Goal: Find specific page/section: Find specific page/section

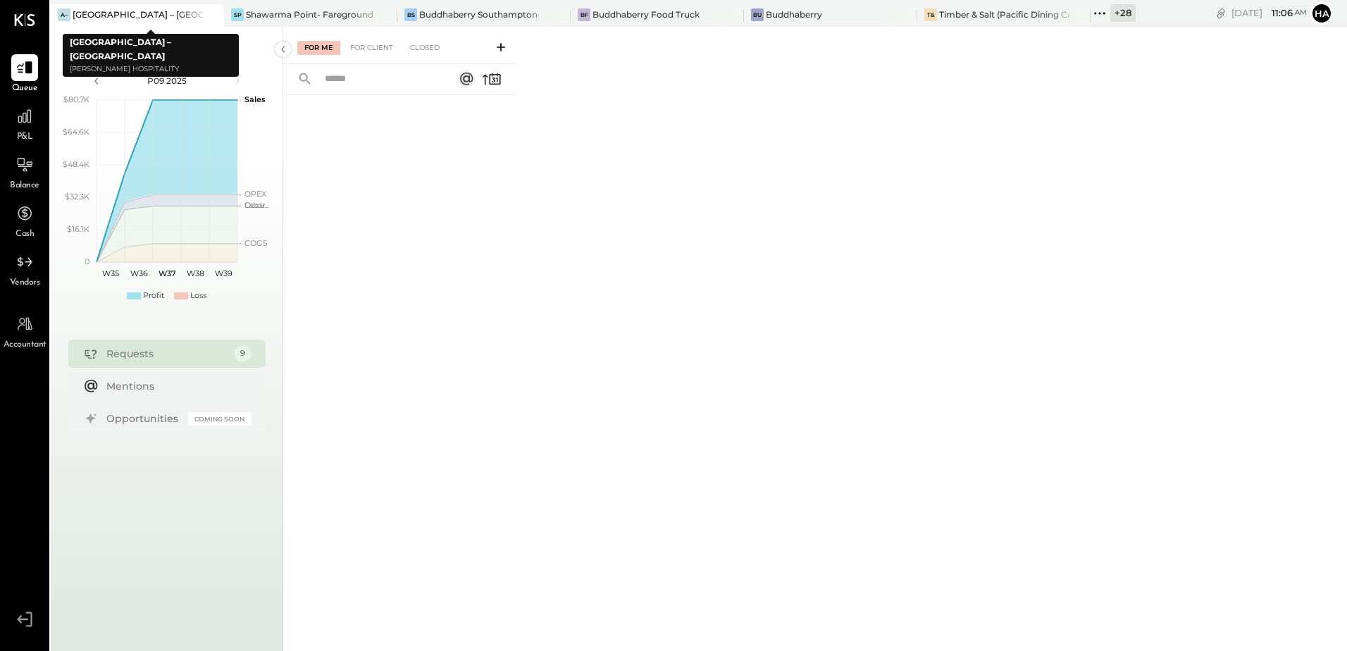
click at [213, 18] on icon at bounding box center [212, 14] width 18 height 17
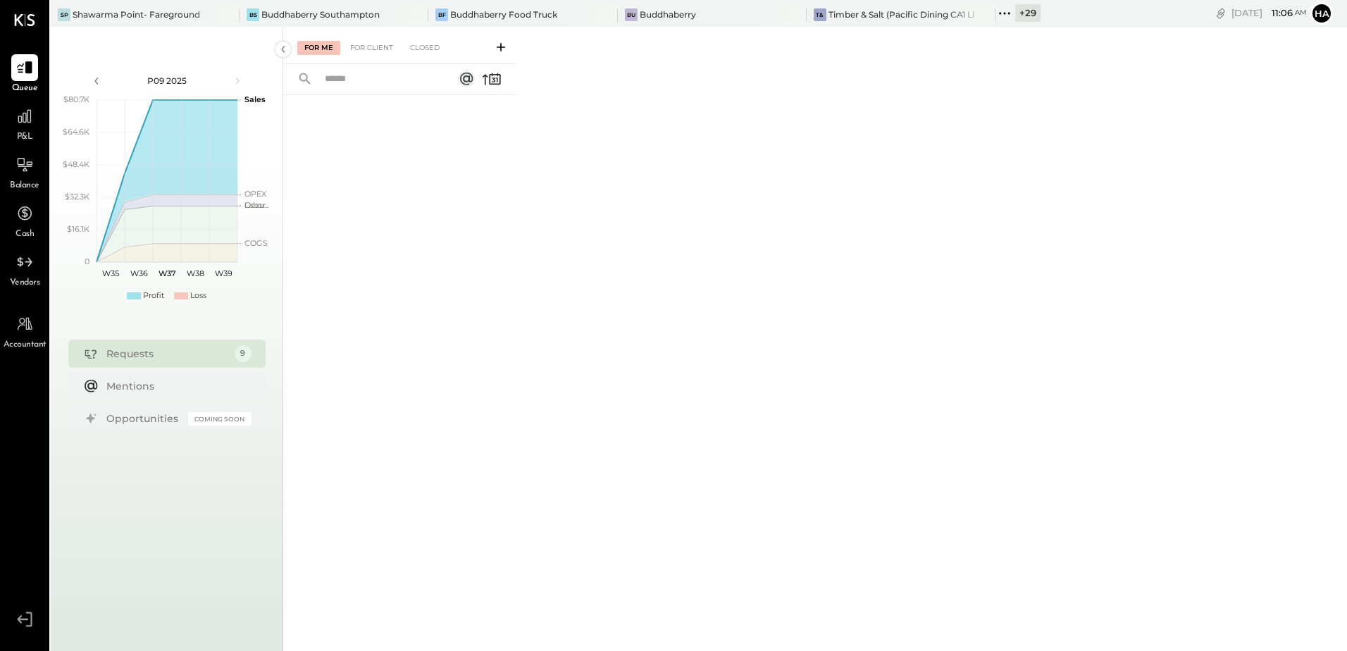
click at [1015, 11] on div "+ 29" at bounding box center [1027, 13] width 25 height 18
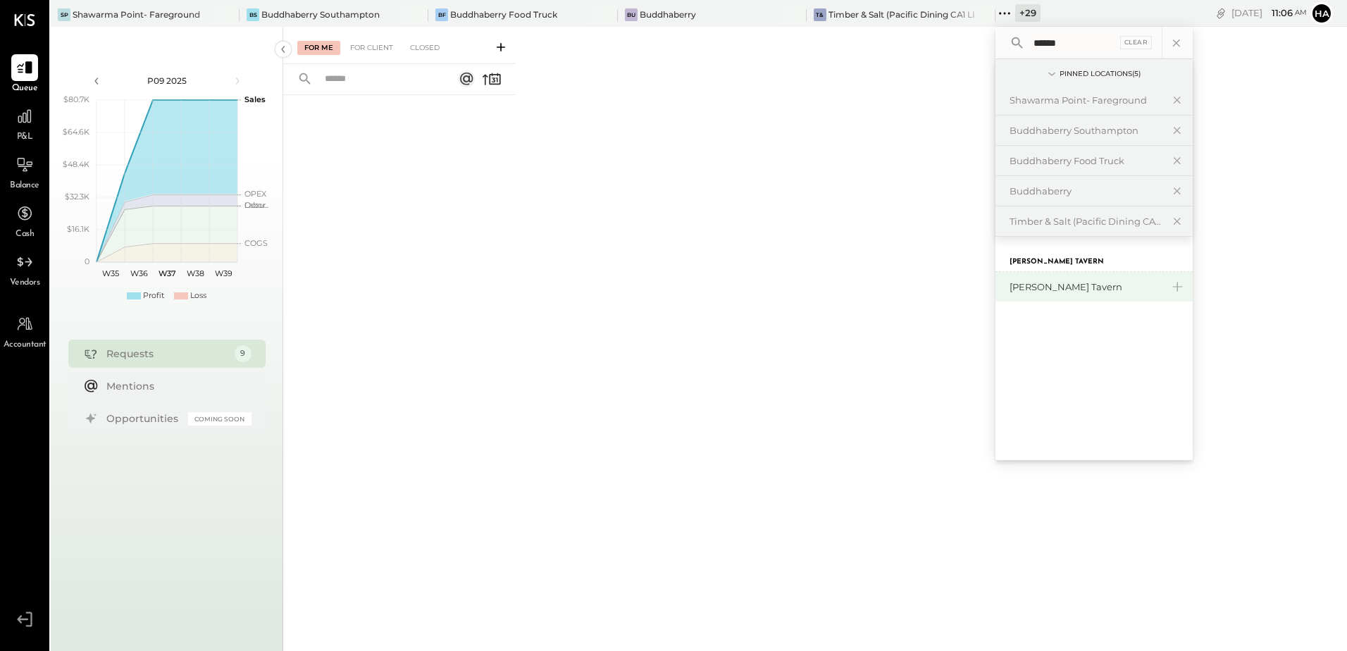
type input "******"
click at [1055, 280] on div "[PERSON_NAME] Tavern" at bounding box center [1086, 286] width 152 height 13
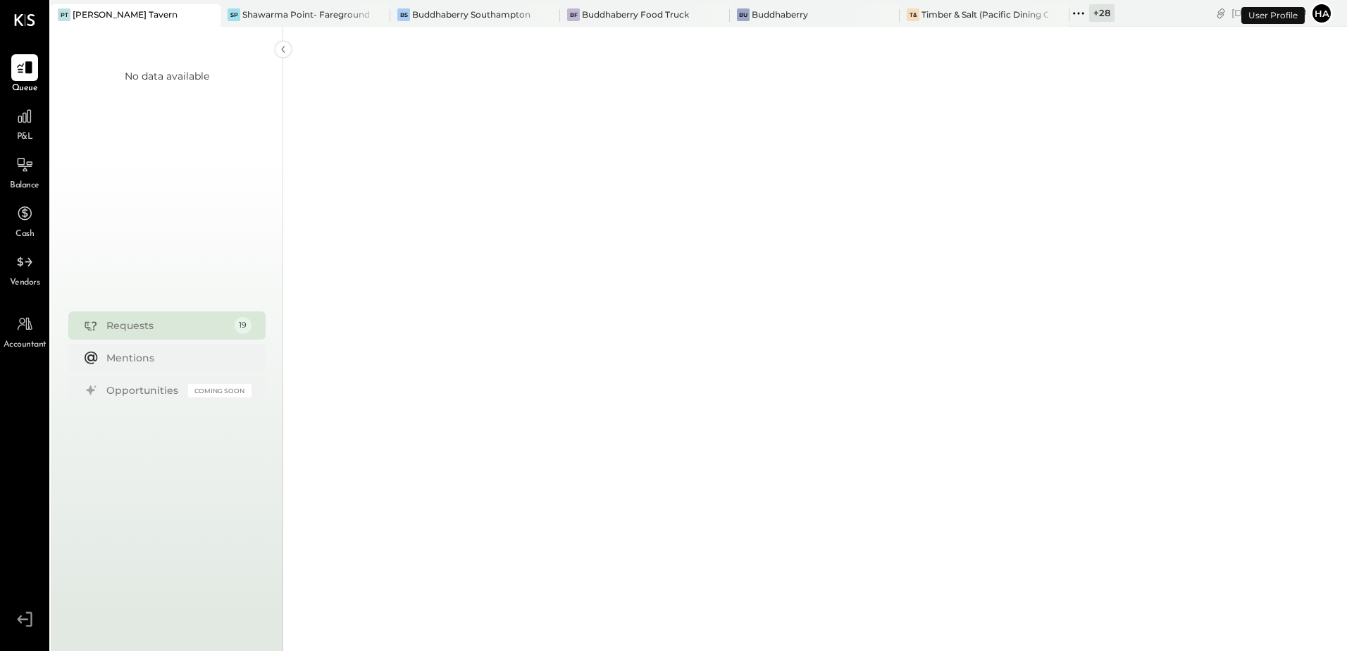
click at [1089, 12] on div "+ 28" at bounding box center [1101, 13] width 25 height 18
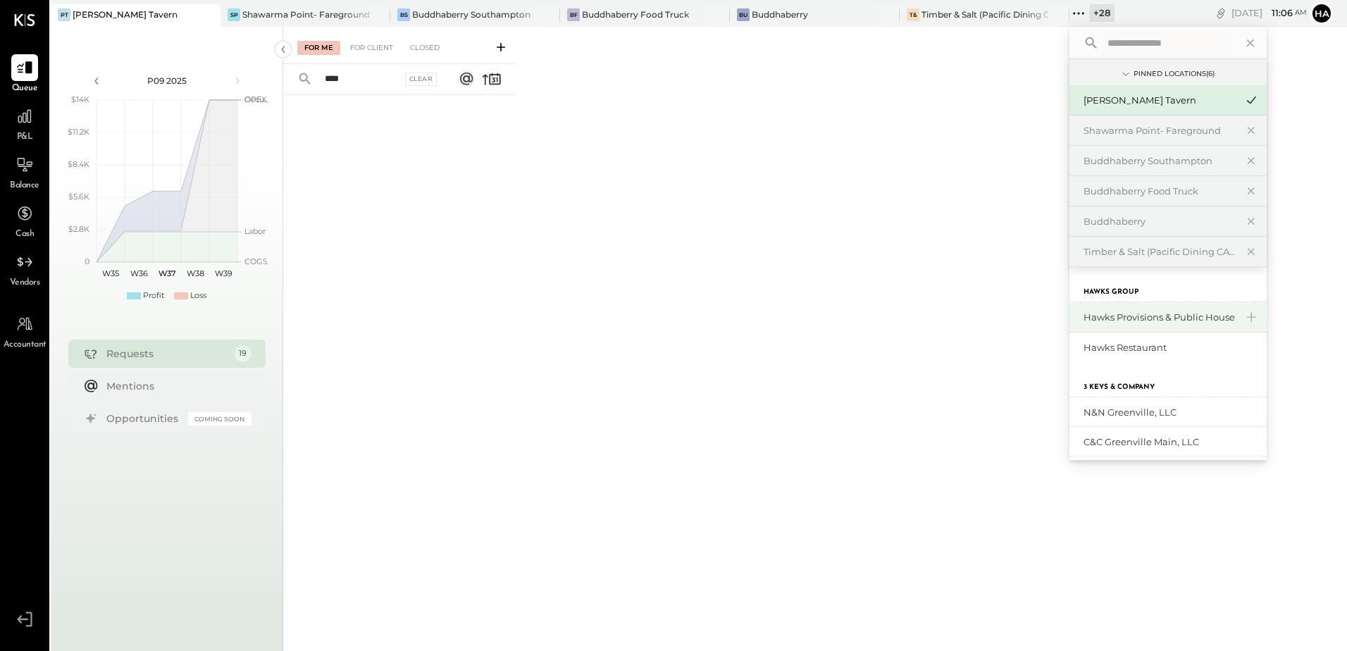
type input "****"
click at [1147, 316] on div "Hawks Provisions & Public House" at bounding box center [1160, 317] width 152 height 13
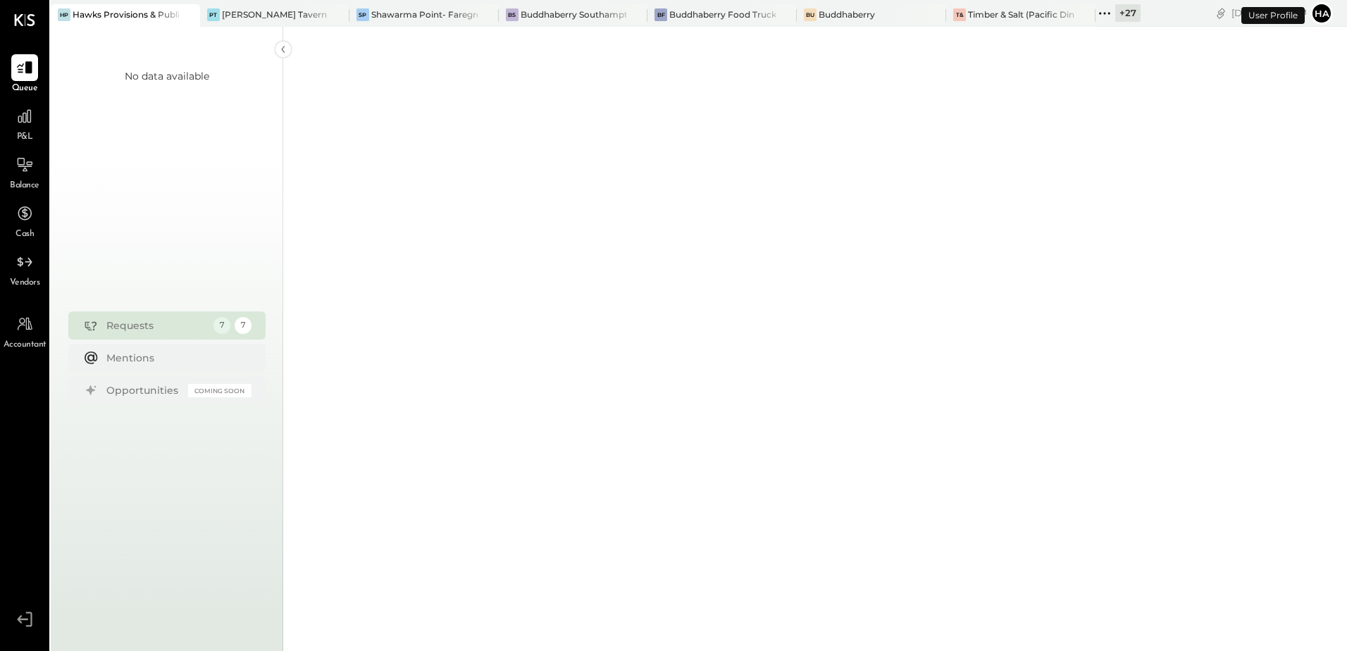
click at [1132, 13] on div "+ 27" at bounding box center [1127, 13] width 25 height 18
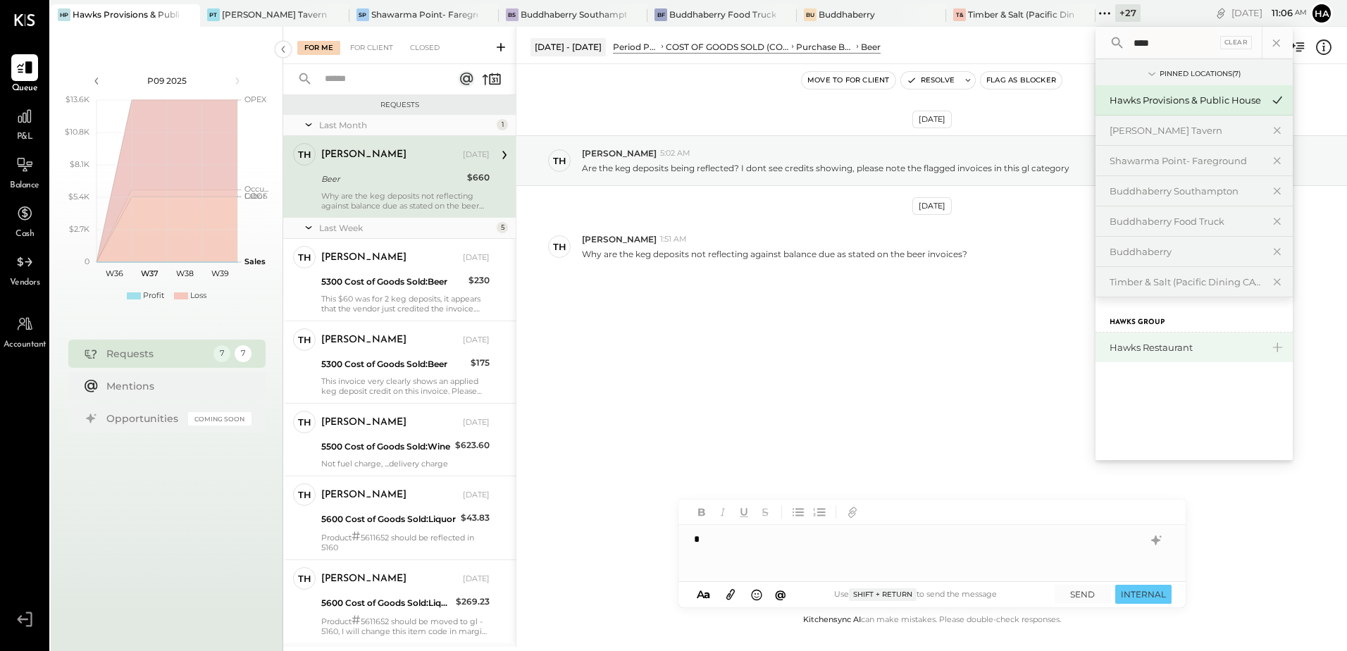
type input "****"
click at [1170, 343] on div "Hawks Restaurant" at bounding box center [1186, 347] width 152 height 13
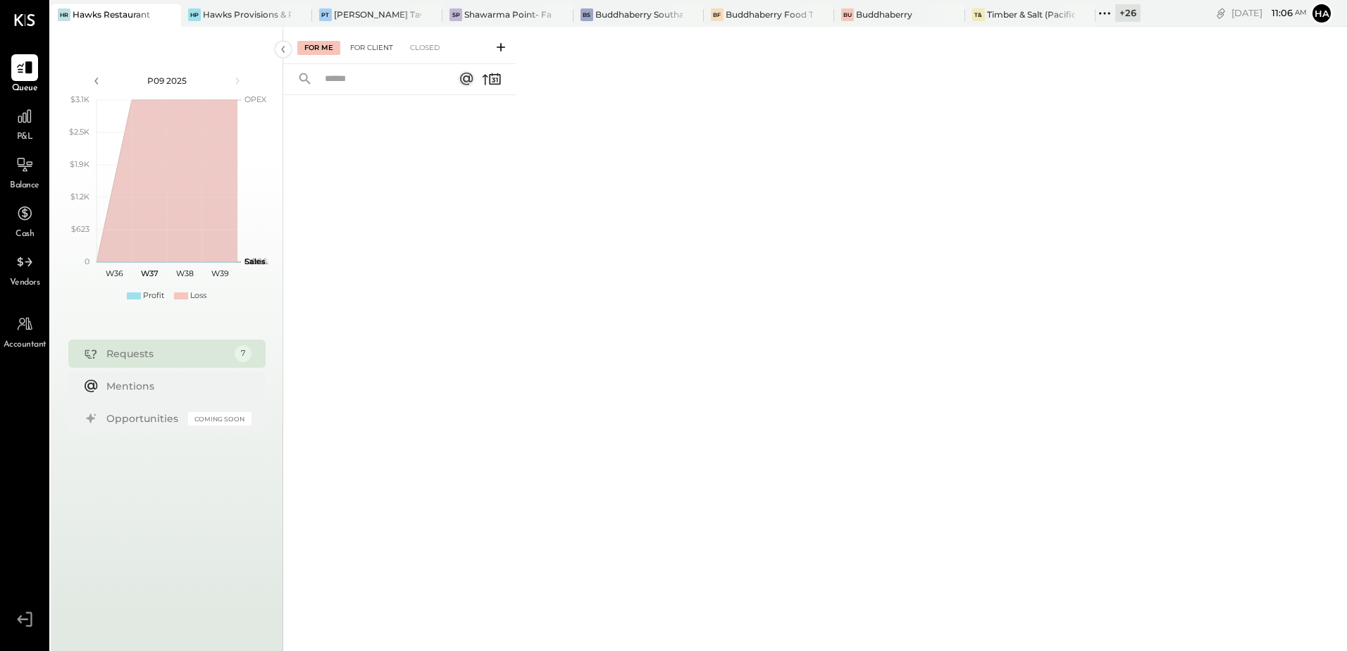
click at [368, 47] on div "For Client" at bounding box center [371, 48] width 57 height 14
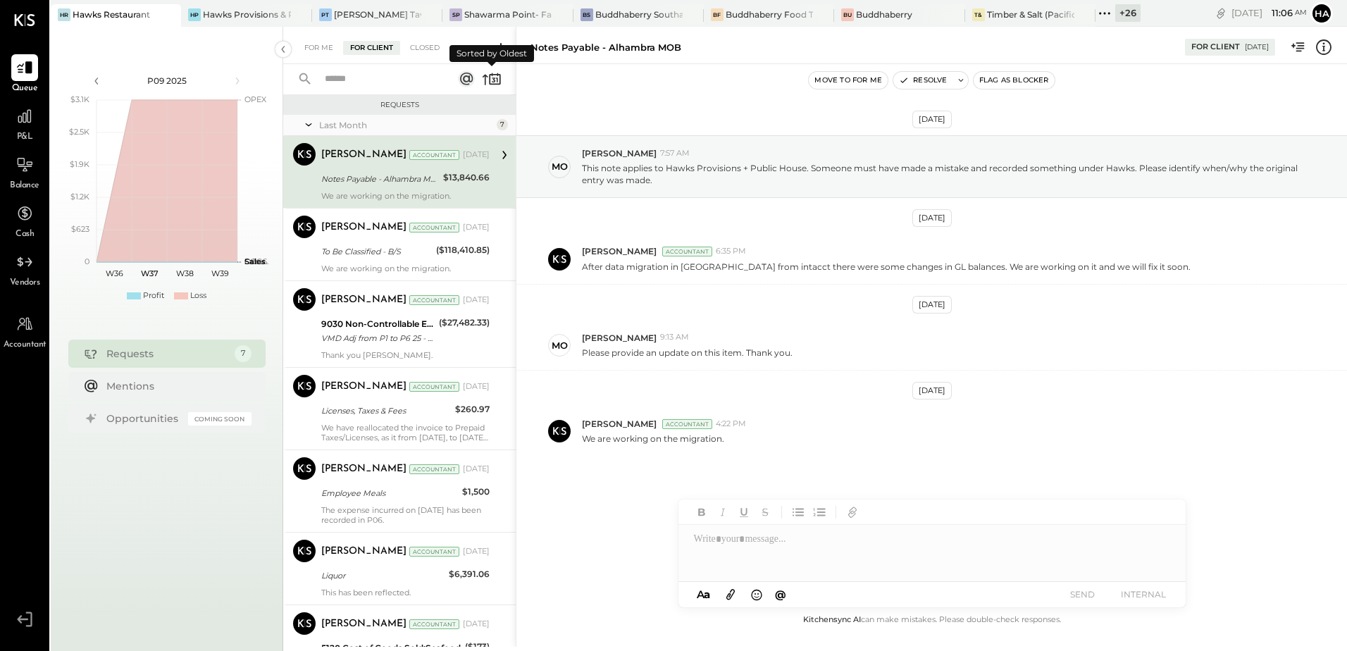
click at [487, 79] on icon at bounding box center [492, 79] width 20 height 20
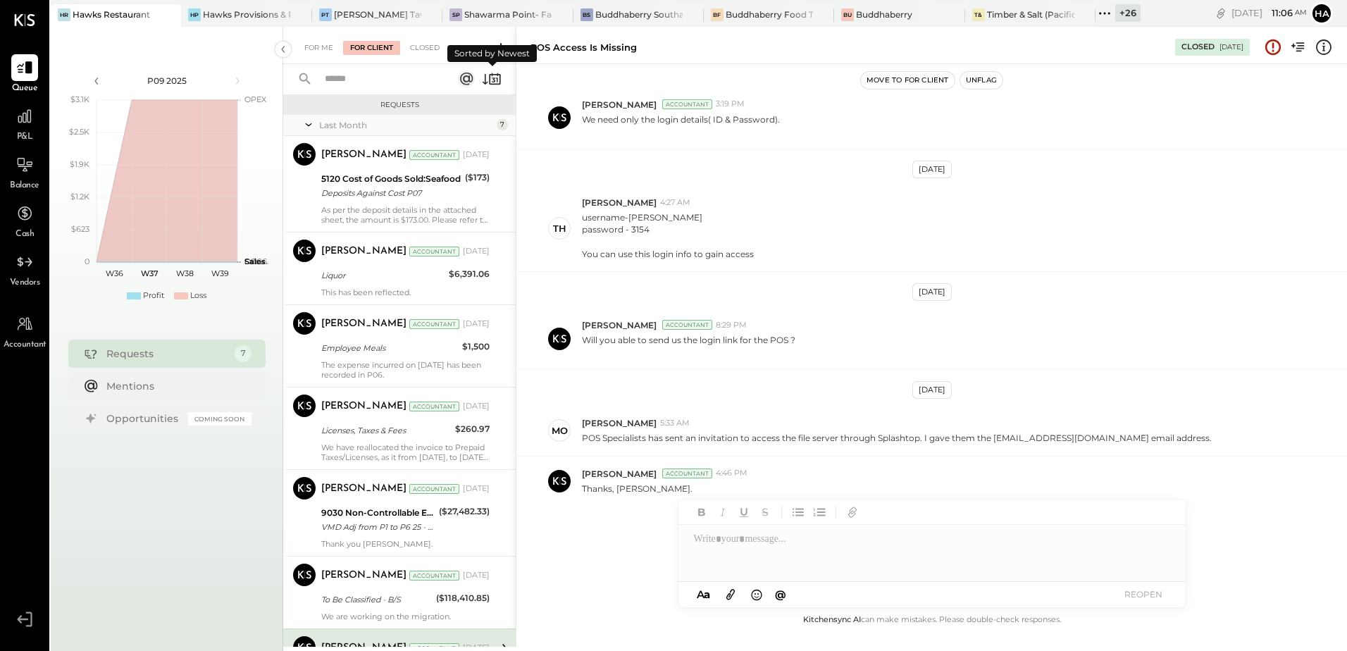
click at [487, 79] on icon at bounding box center [492, 79] width 20 height 20
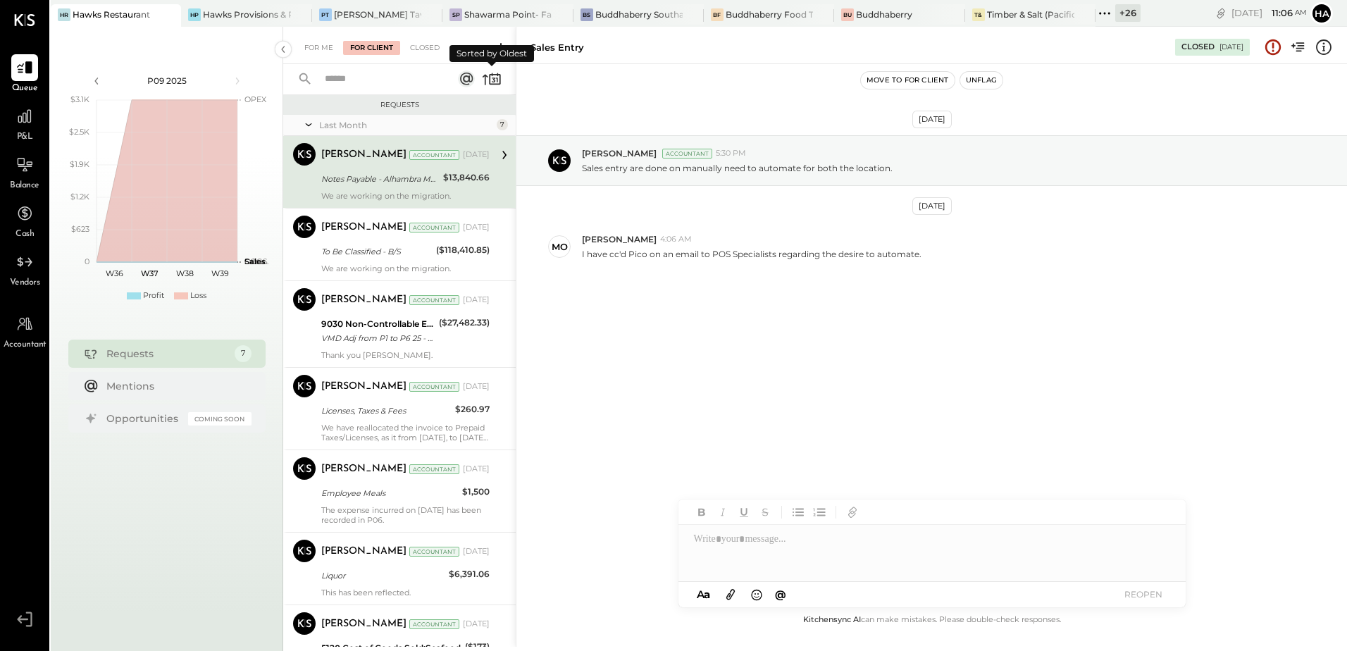
click at [487, 79] on icon at bounding box center [492, 79] width 20 height 20
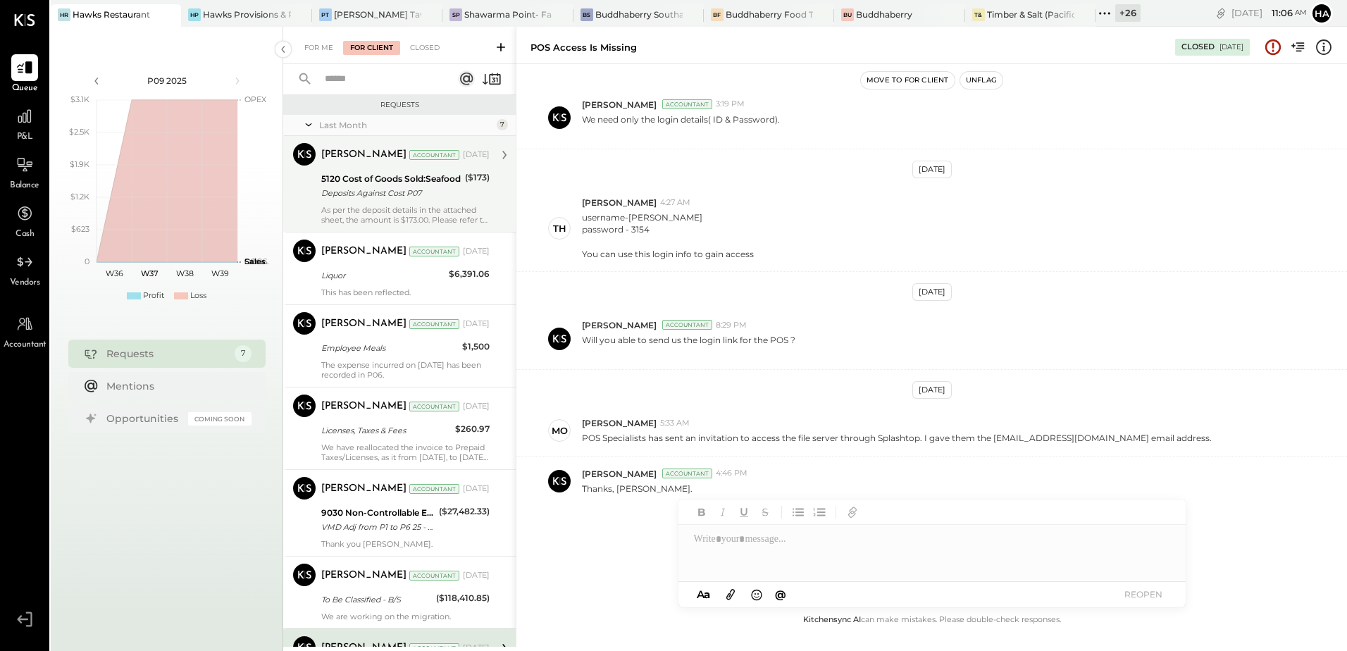
click at [383, 174] on div "5120 Cost of Goods Sold:Seafood" at bounding box center [391, 179] width 140 height 14
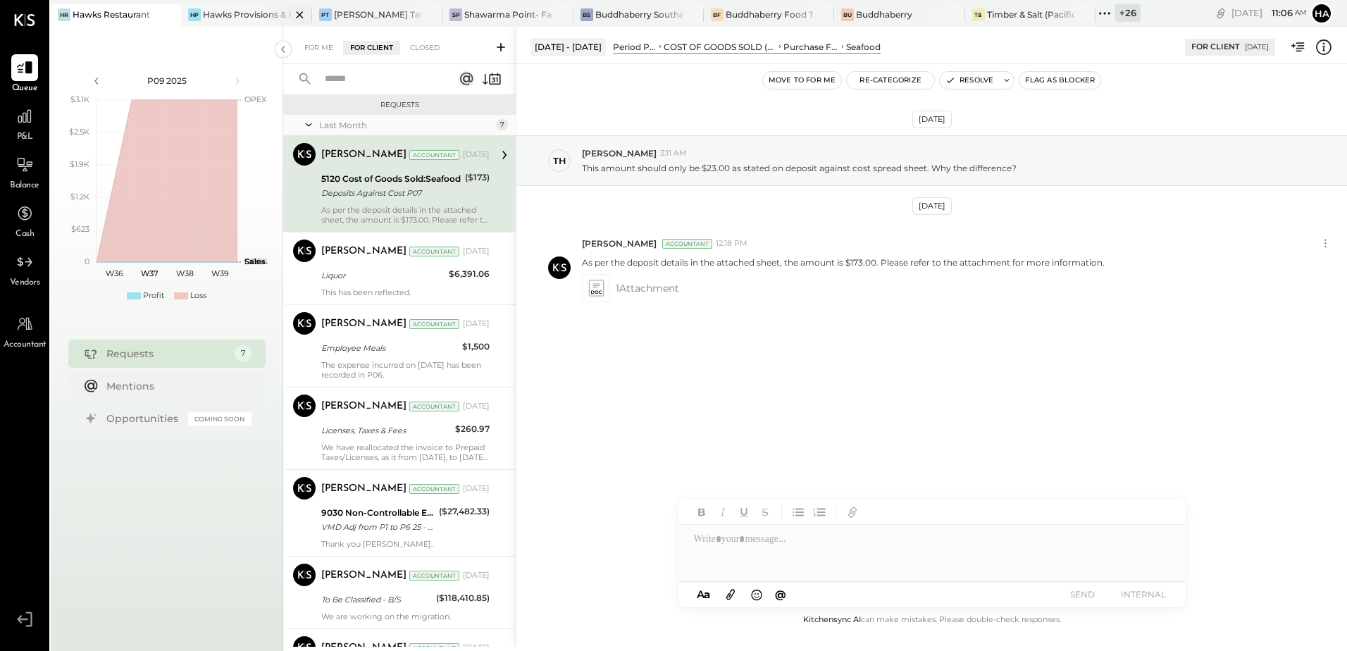
click at [214, 16] on div "Hawks Provisions & Public House" at bounding box center [246, 14] width 87 height 12
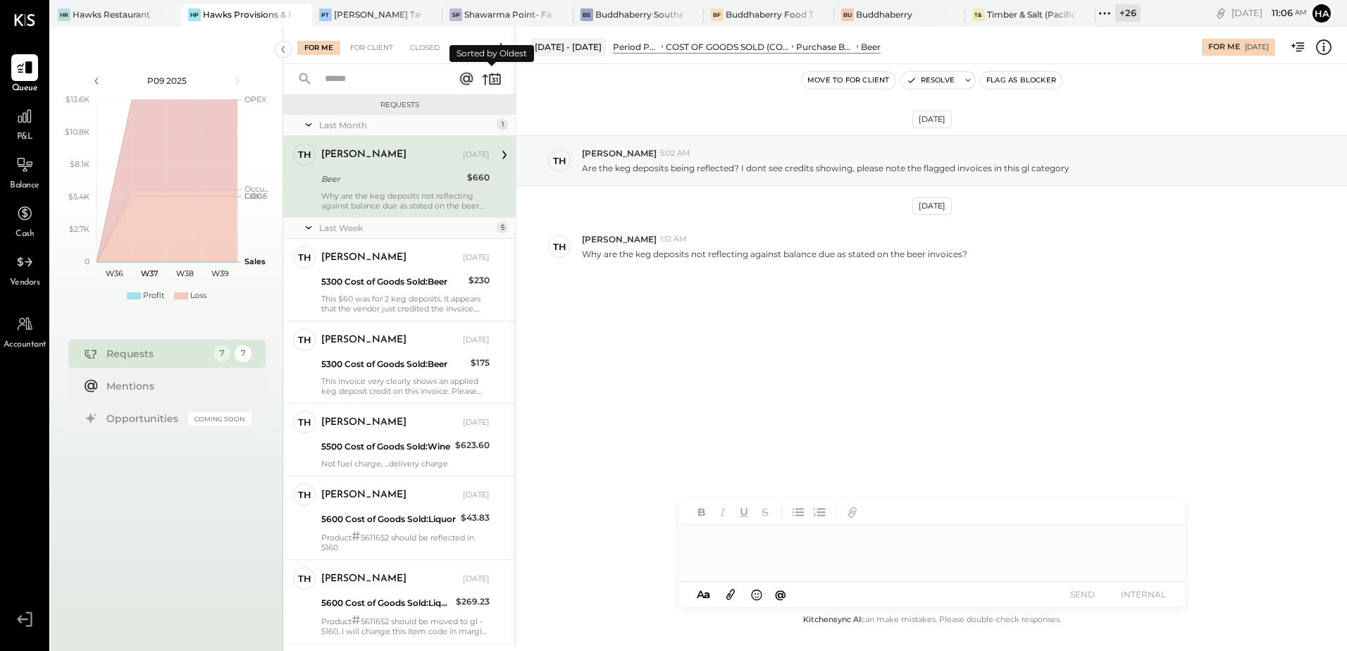
click at [483, 82] on icon at bounding box center [492, 79] width 20 height 20
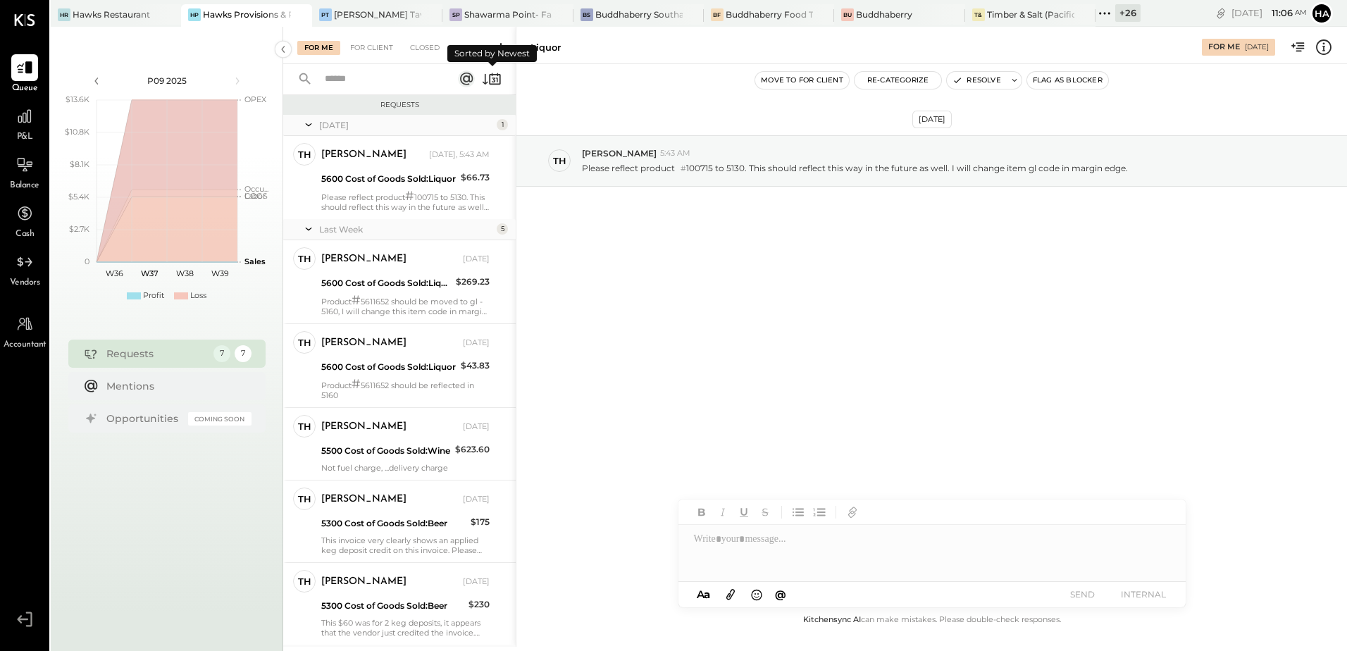
click at [483, 82] on icon at bounding box center [492, 79] width 20 height 20
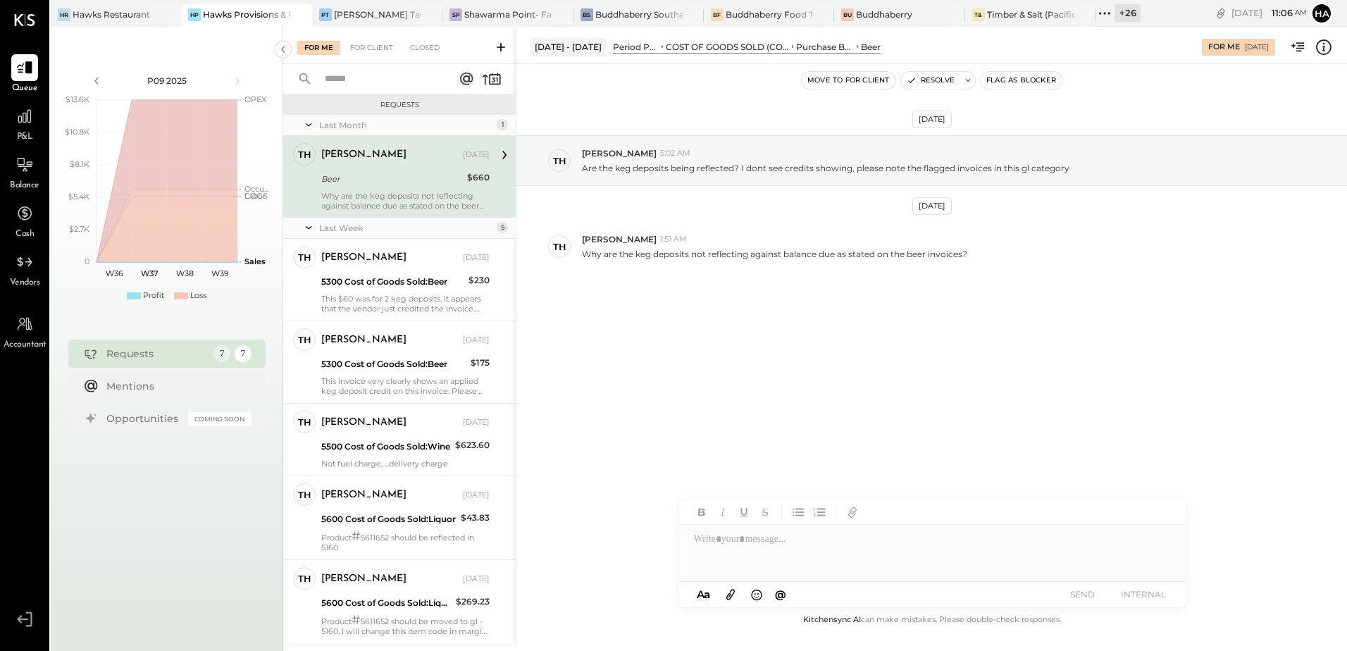
click at [372, 177] on div "Beer" at bounding box center [392, 179] width 142 height 14
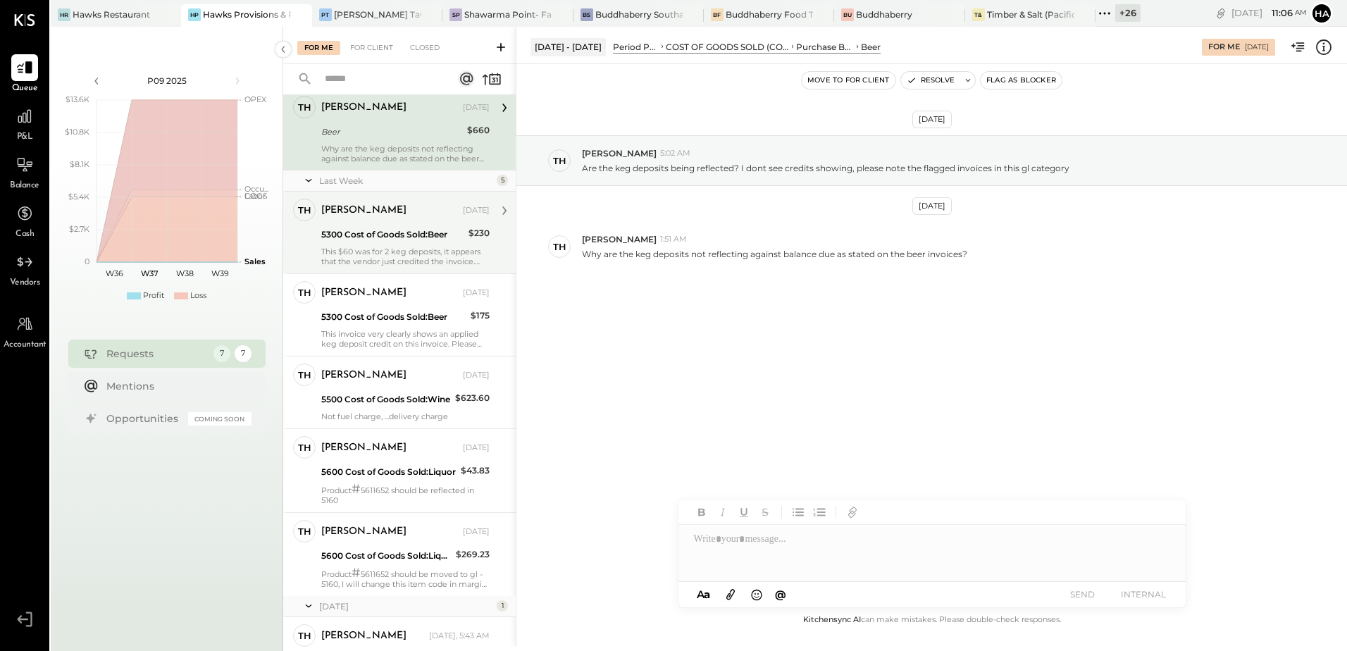
scroll to position [70, 0]
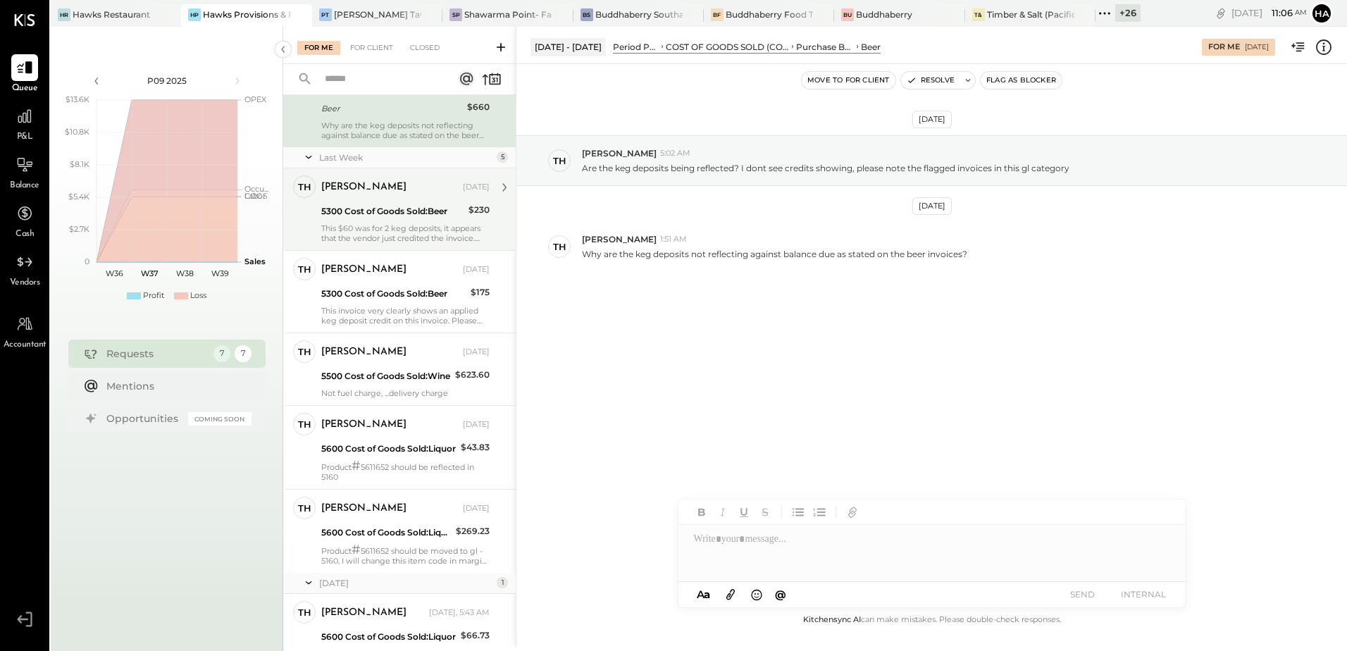
click at [402, 212] on div "5300 Cost of Goods Sold:Beer" at bounding box center [392, 211] width 143 height 14
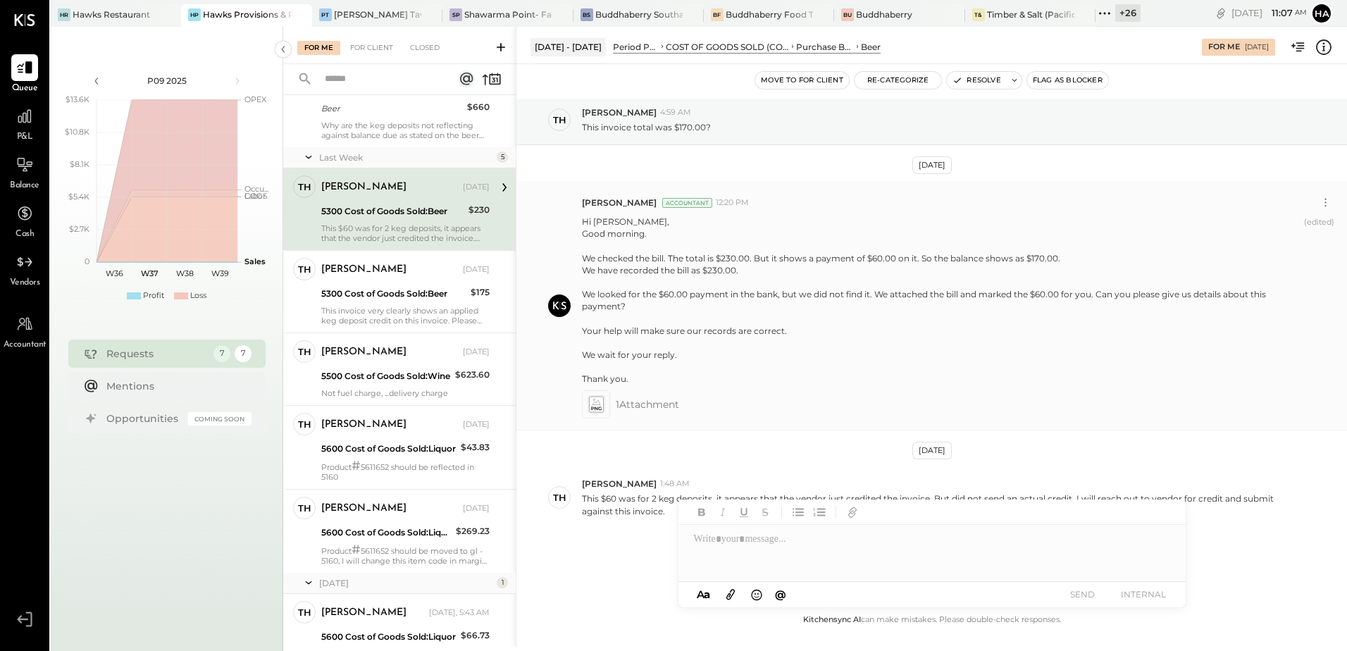
scroll to position [63, 0]
